Goal: Complete application form

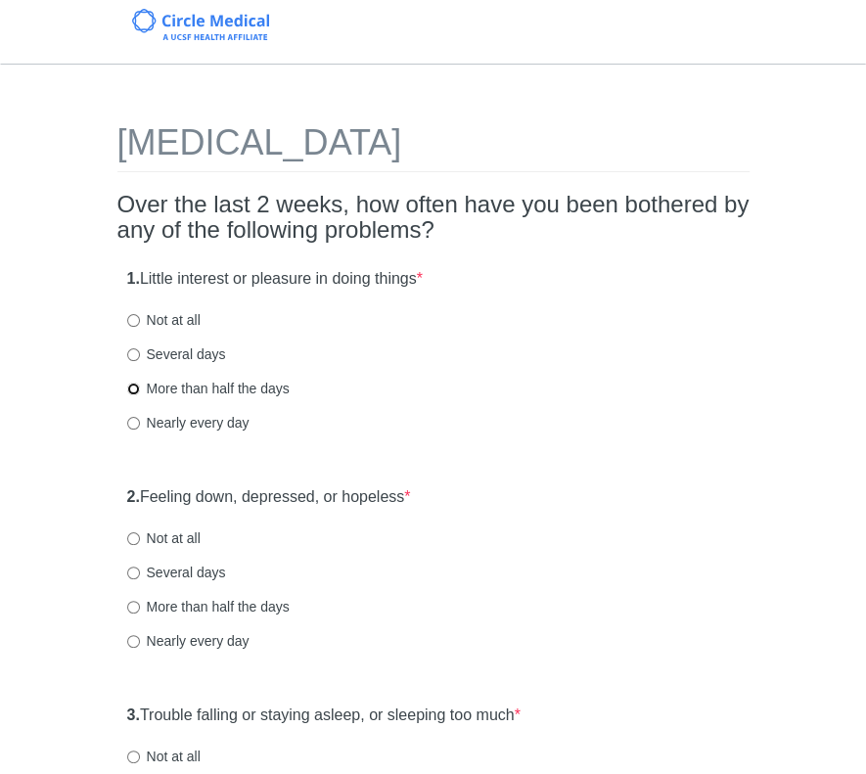
click at [135, 391] on input "More than half the days" at bounding box center [133, 389] width 13 height 13
radio input "true"
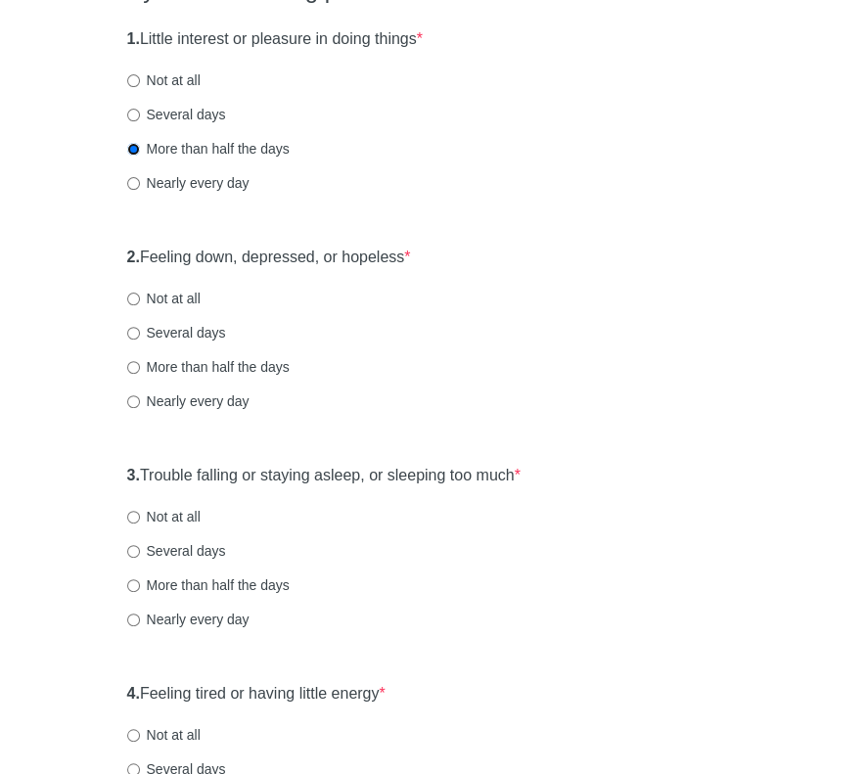
scroll to position [294, 0]
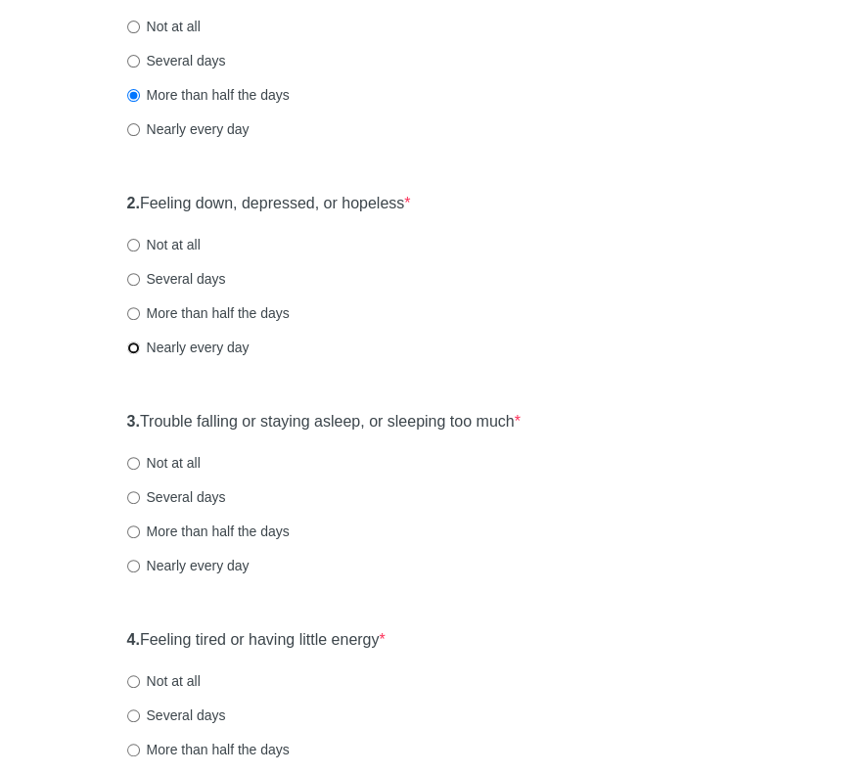
click at [129, 346] on input "Nearly every day" at bounding box center [133, 348] width 13 height 13
radio input "true"
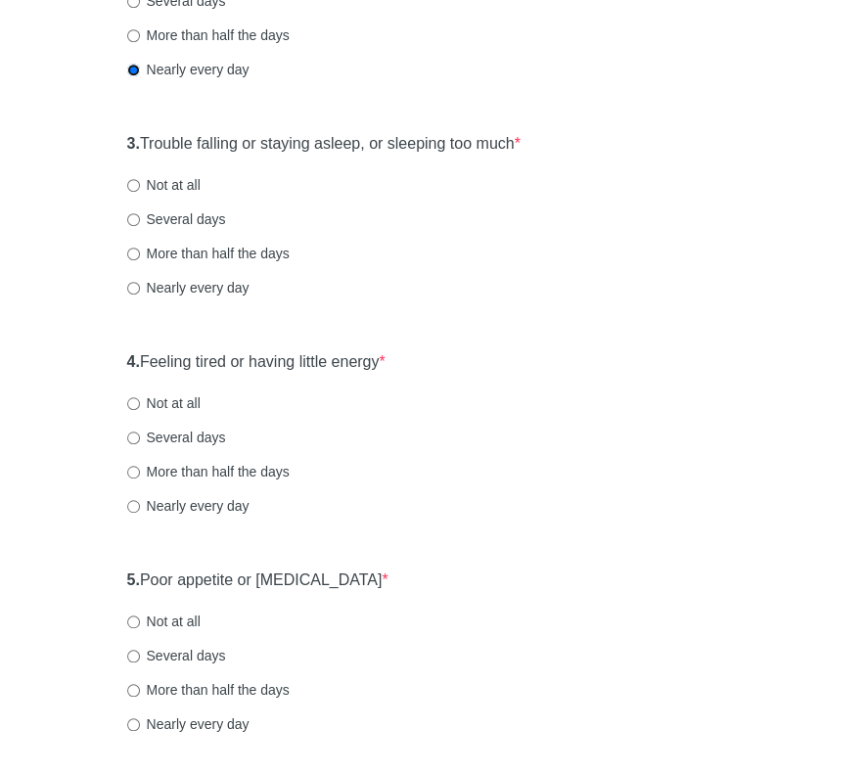
scroll to position [587, 0]
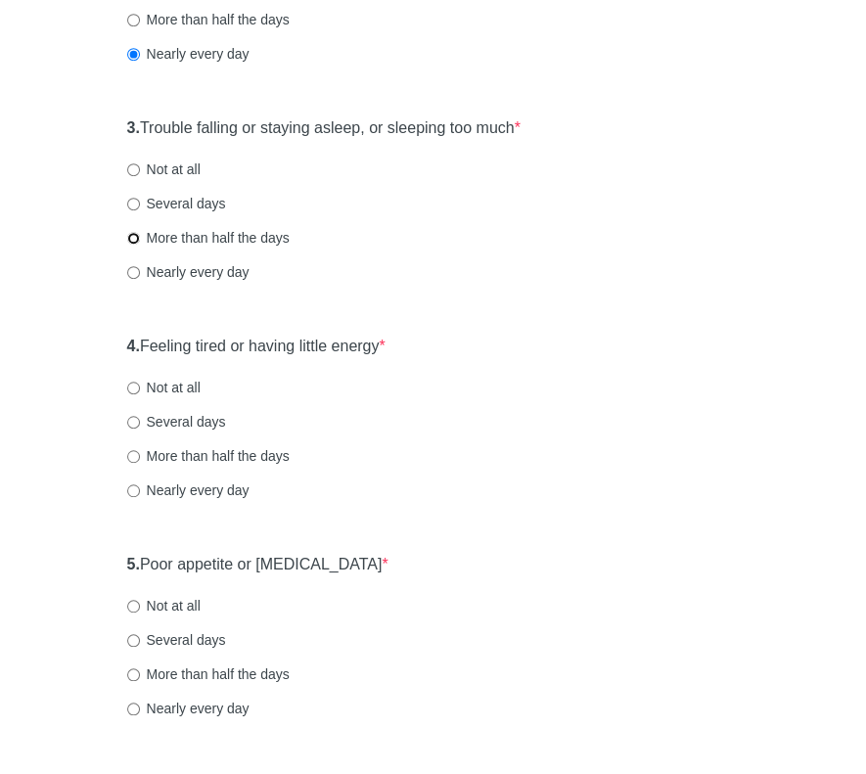
click at [134, 236] on input "More than half the days" at bounding box center [133, 238] width 13 height 13
radio input "true"
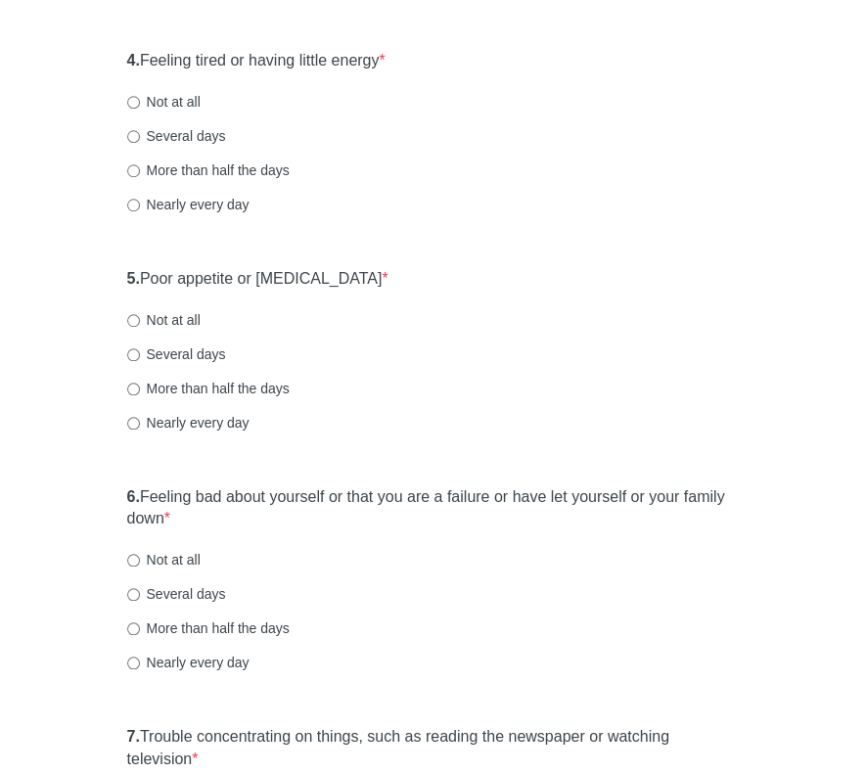
scroll to position [881, 0]
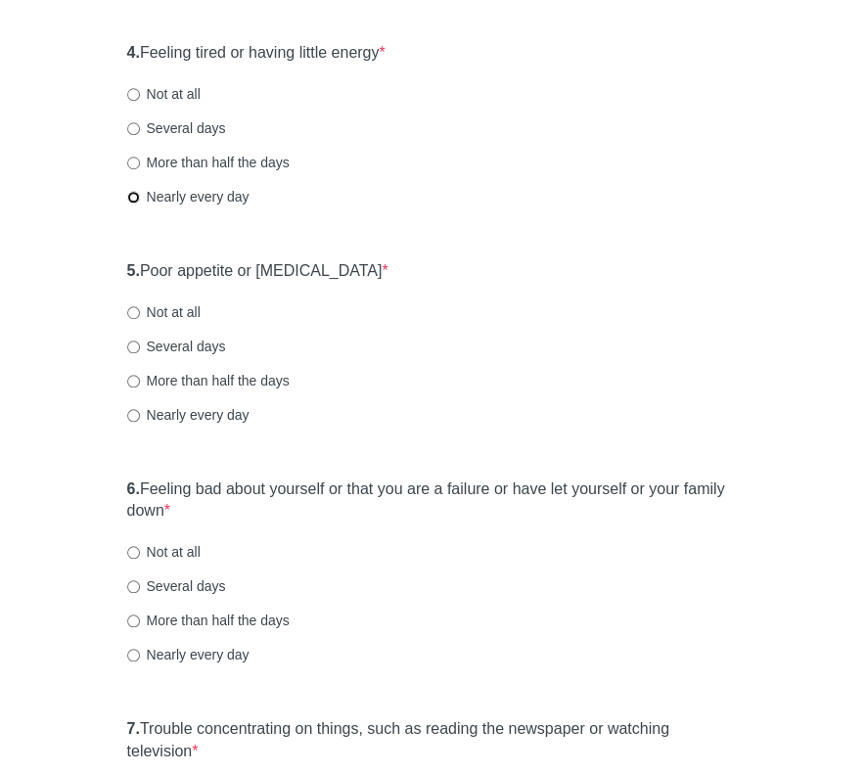
click at [137, 196] on input "Nearly every day" at bounding box center [133, 197] width 13 height 13
radio input "true"
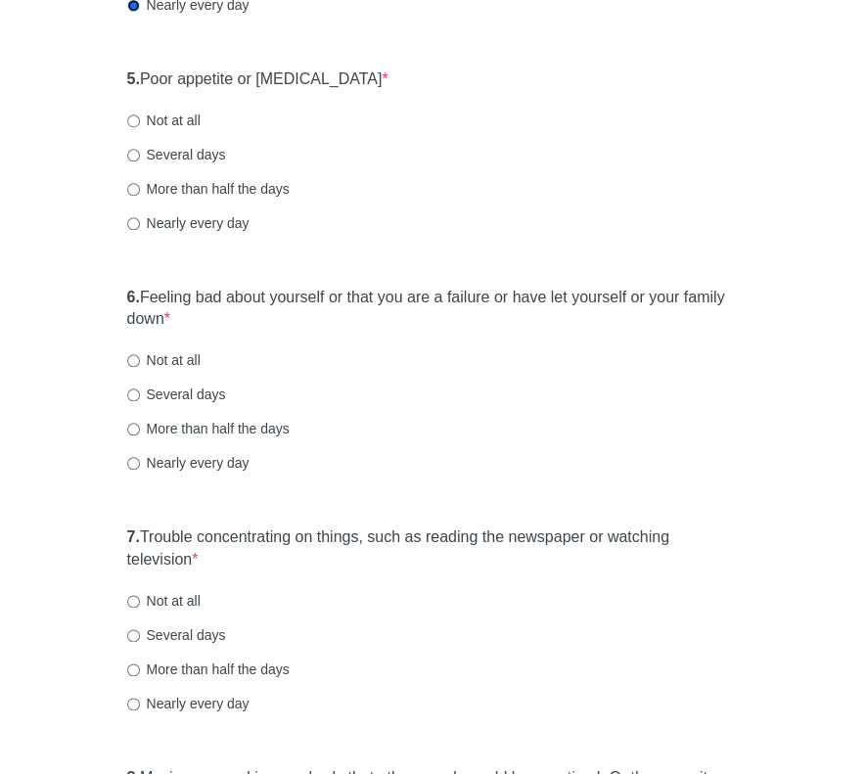
scroll to position [1077, 0]
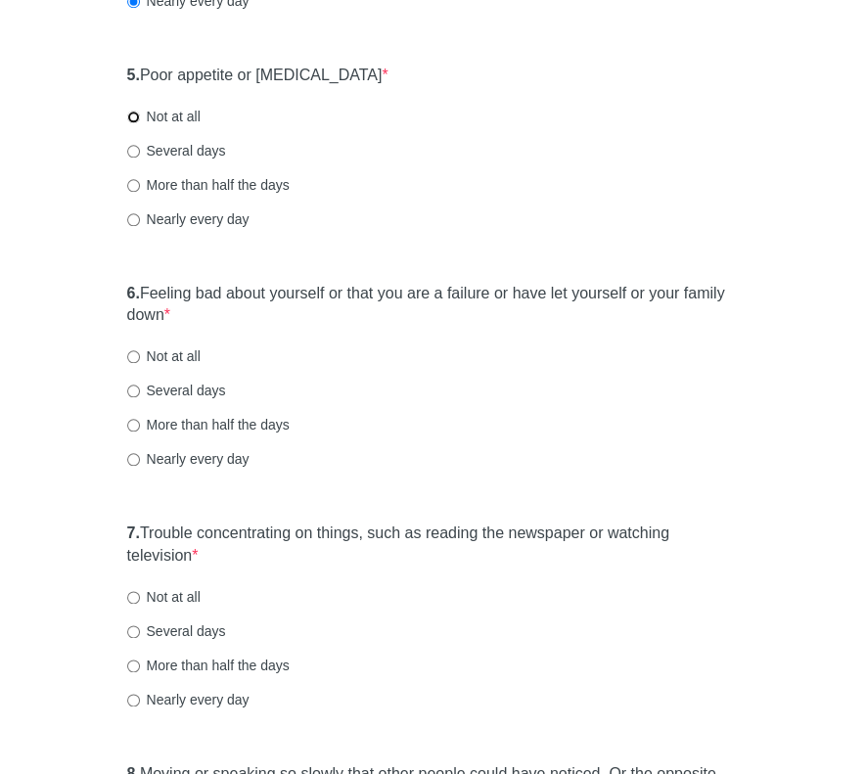
click at [131, 112] on input "Not at all" at bounding box center [133, 117] width 13 height 13
radio input "true"
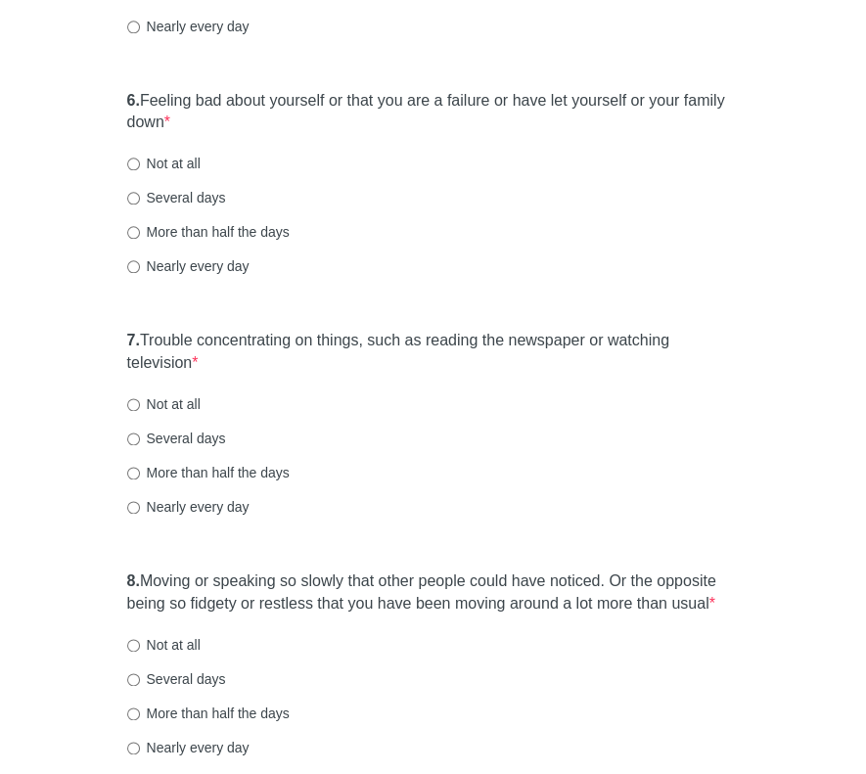
scroll to position [1273, 0]
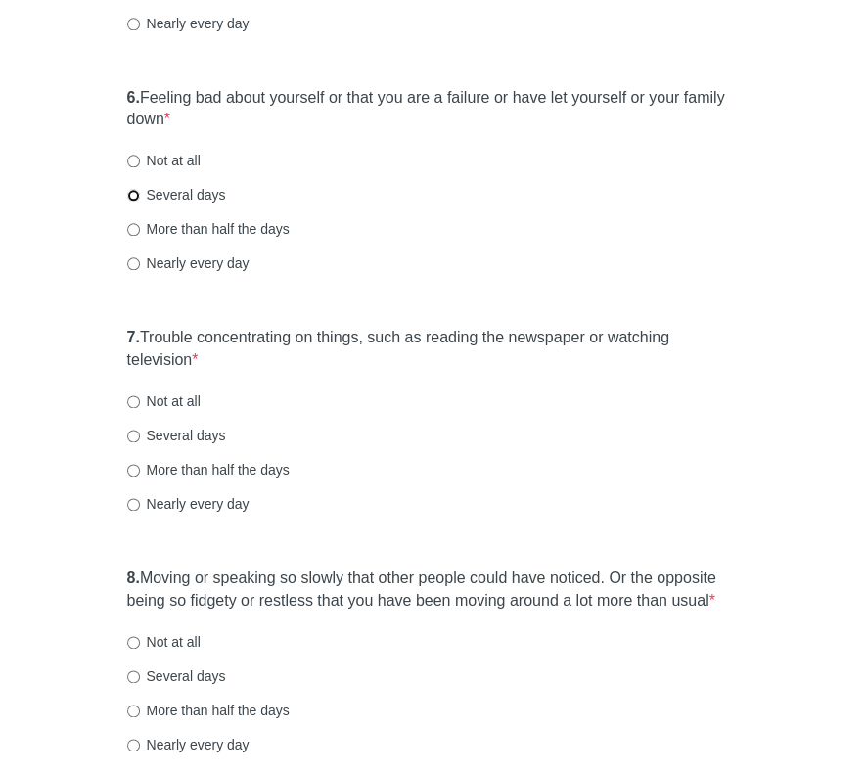
click at [135, 193] on input "Several days" at bounding box center [133, 195] width 13 height 13
radio input "true"
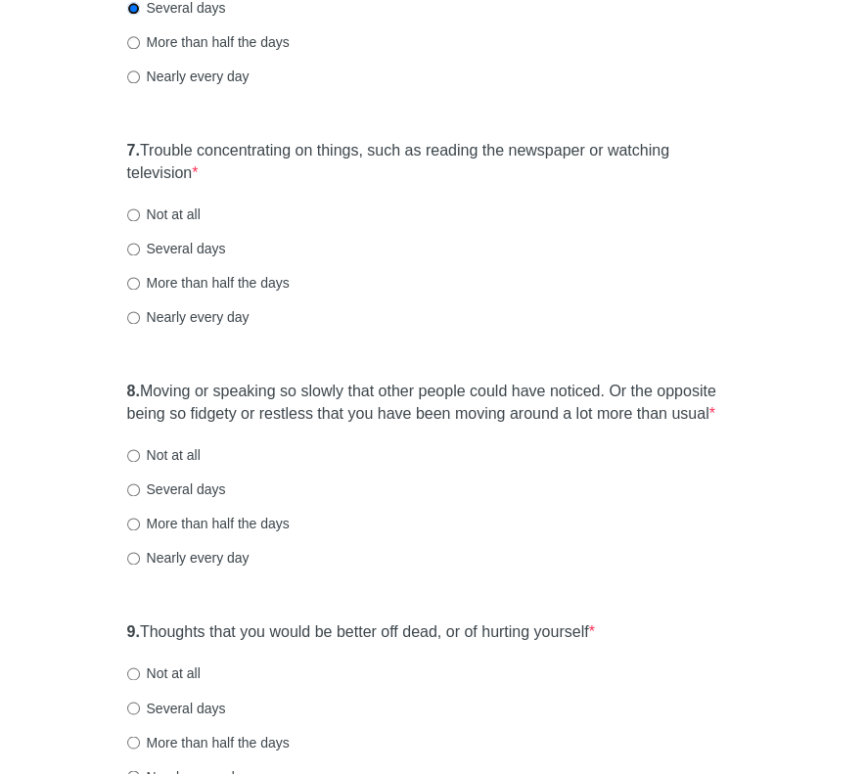
scroll to position [1468, 0]
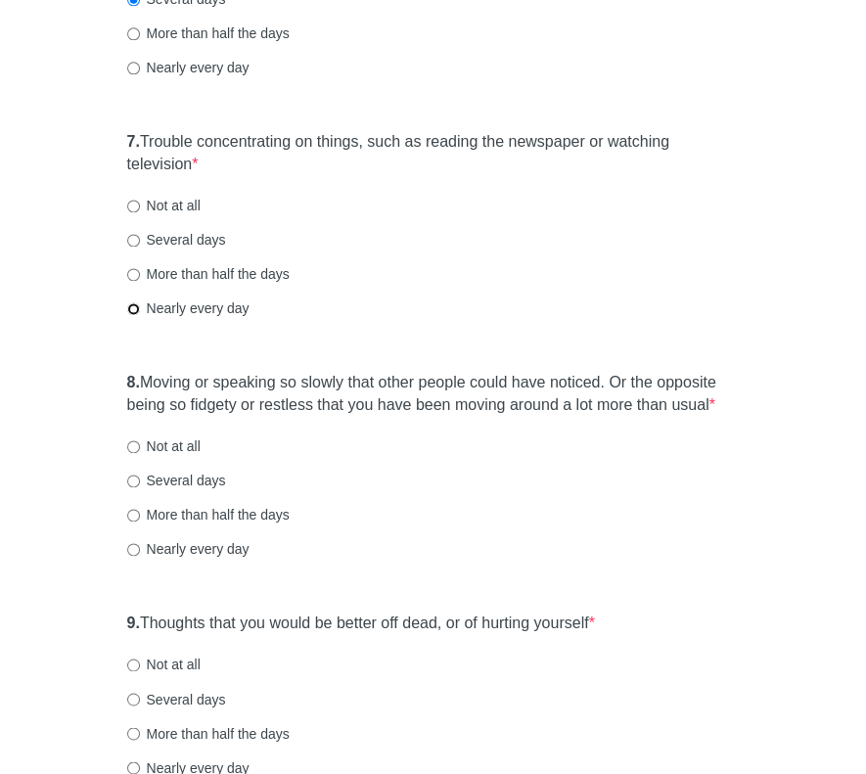
click at [133, 304] on input "Nearly every day" at bounding box center [133, 308] width 13 height 13
radio input "true"
click at [137, 483] on input "Several days" at bounding box center [133, 481] width 13 height 13
radio input "true"
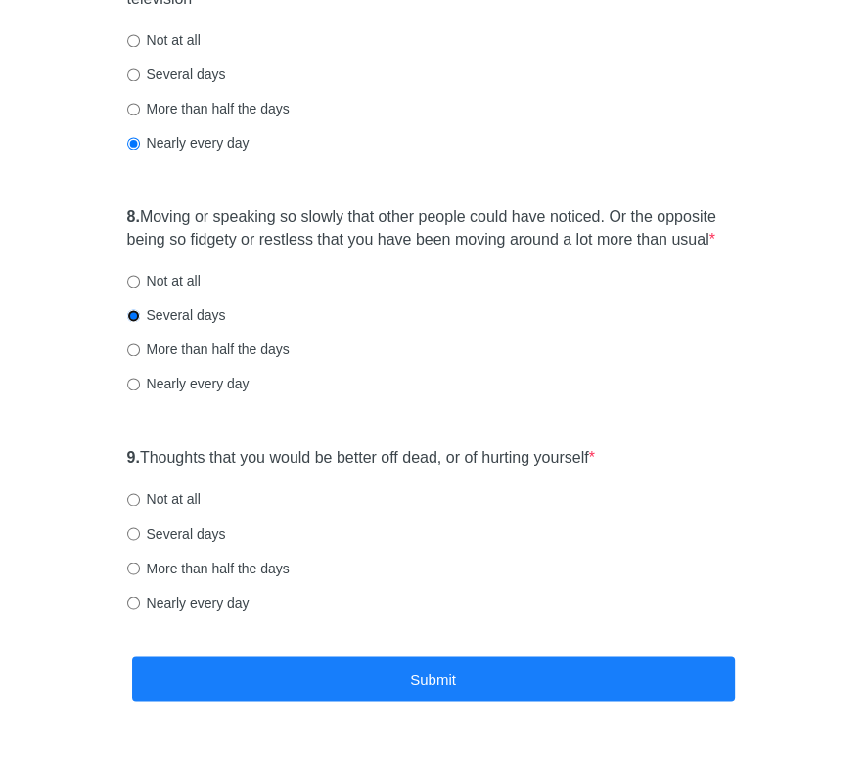
scroll to position [1664, 0]
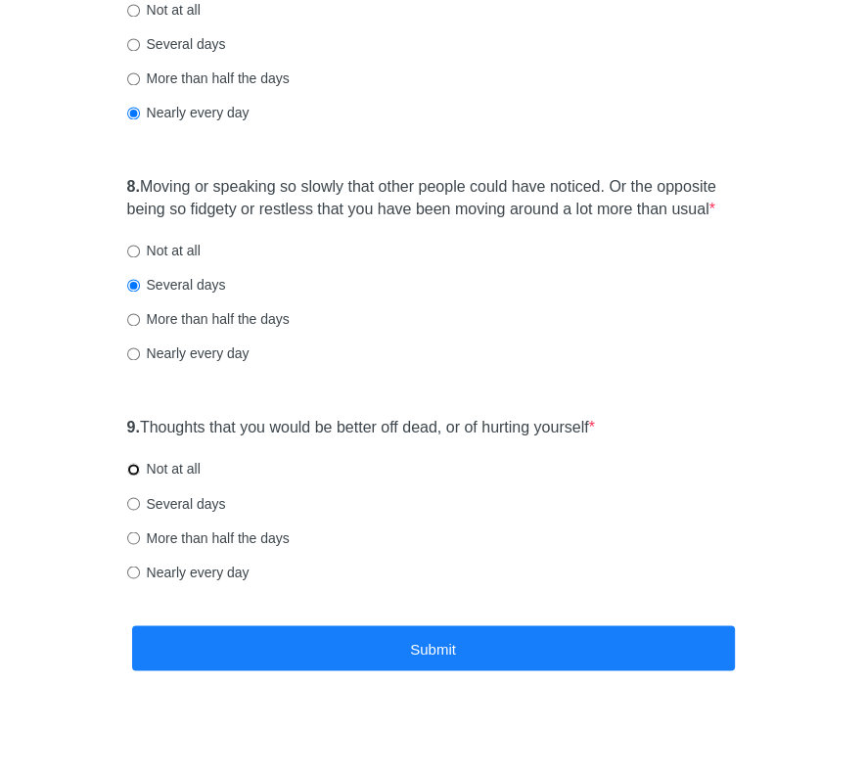
click at [133, 467] on input "Not at all" at bounding box center [133, 469] width 13 height 13
radio input "true"
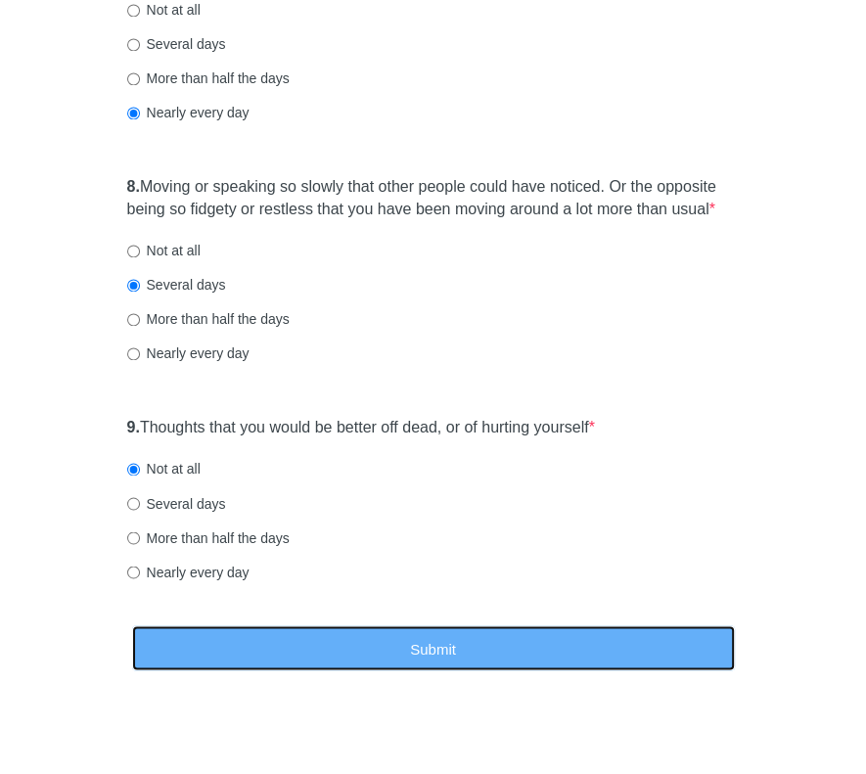
click at [397, 636] on button "Submit" at bounding box center [433, 649] width 603 height 46
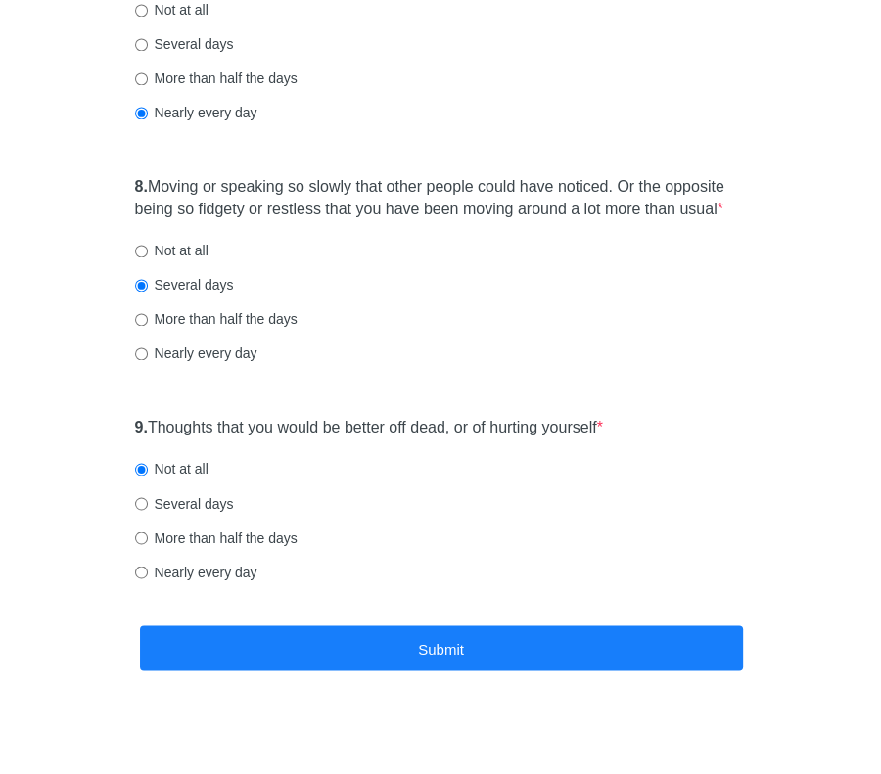
scroll to position [0, 0]
